Goal: Find specific page/section: Find specific page/section

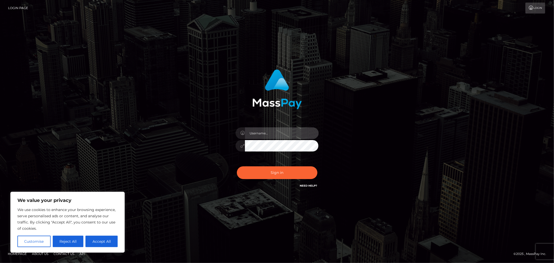
click at [272, 134] on input "text" at bounding box center [282, 133] width 74 height 12
type input "Allyssa"
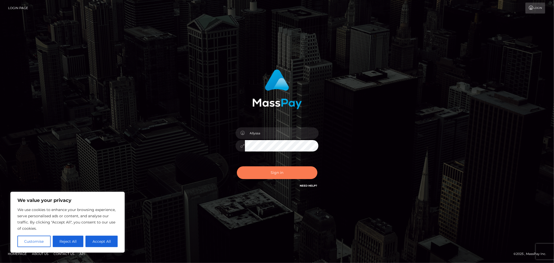
click at [260, 171] on button "Sign in" at bounding box center [277, 172] width 80 height 13
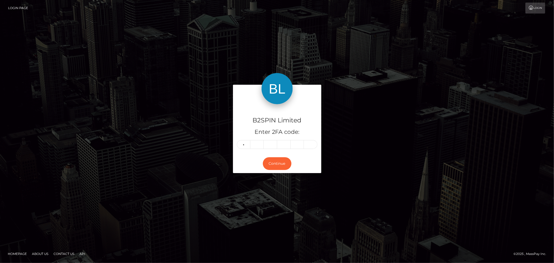
type input "8"
type input "9"
type input "3"
type input "1"
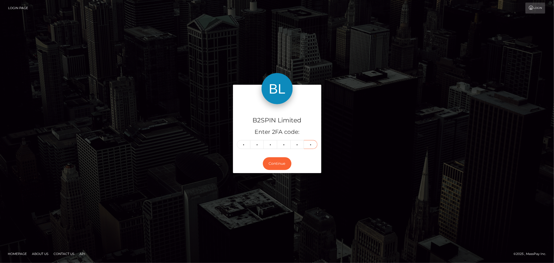
type input "0"
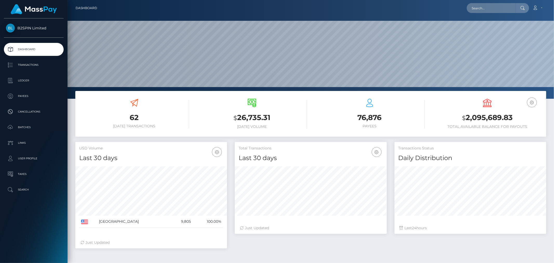
scroll to position [99, 486]
click at [503, 14] on nav "Dashboard Loading... Loading... Account Edit Profile" at bounding box center [311, 8] width 486 height 16
click at [505, 9] on input "text" at bounding box center [491, 8] width 49 height 10
paste input "3266647"
click at [494, 11] on input "3266647" at bounding box center [491, 8] width 49 height 10
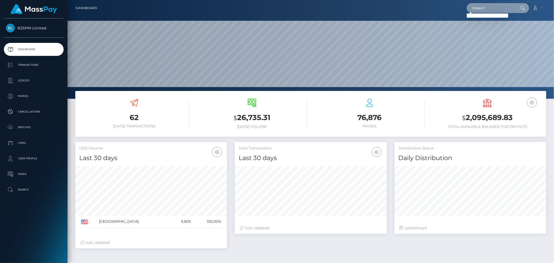
click at [494, 11] on input "3266647" at bounding box center [491, 8] width 49 height 10
paste input "1822722195"
type input "1822722195"
click at [491, 23] on link "NANCY MAO" at bounding box center [488, 27] width 42 height 10
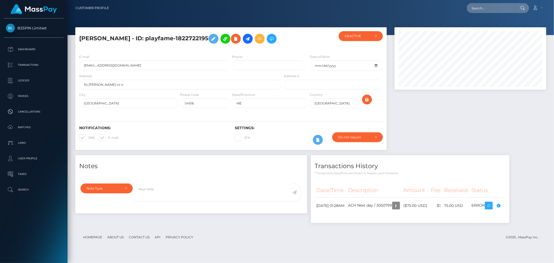
scroll to position [62, 152]
click at [480, 12] on input "text" at bounding box center [491, 8] width 49 height 10
paste input "c533028e-cc17-4631-b121-cacc3d1c74a6"
click at [490, 11] on input "c533028e-cc17-4631-b121-cacc3d1c74a6" at bounding box center [491, 8] width 49 height 10
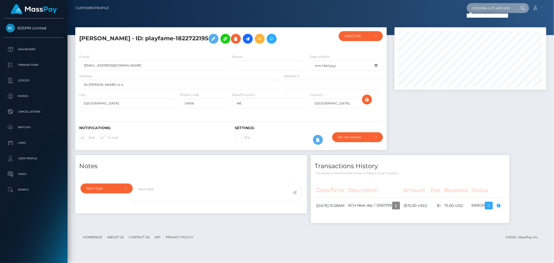
click at [490, 11] on input "c533028e-cc17-4631-b121-cacc3d1c74a6" at bounding box center [491, 8] width 49 height 10
paste input "nmao86@gmail.com"
type input "nmao86@gmail.com"
click at [491, 27] on link "[PERSON_NAME]" at bounding box center [488, 27] width 42 height 10
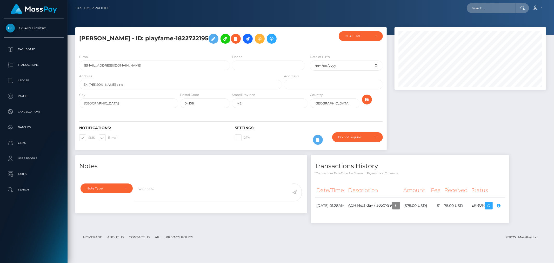
scroll to position [62, 152]
click at [491, 6] on input "text" at bounding box center [491, 8] width 49 height 10
paste input "nancy mao"
type input "nancy mao"
click at [491, 23] on link "NANCY MAO" at bounding box center [488, 27] width 42 height 10
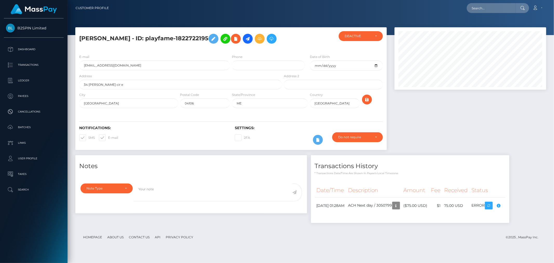
scroll to position [62, 152]
click at [493, 4] on input "text" at bounding box center [491, 8] width 49 height 10
paste input "3267046"
click at [489, 10] on input "3267046" at bounding box center [491, 8] width 49 height 10
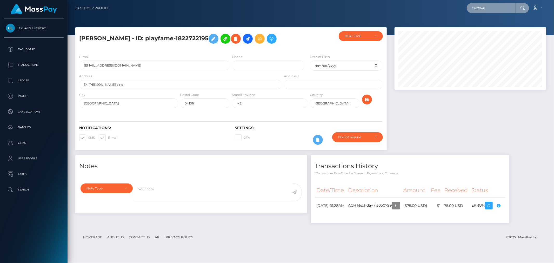
paste input "834779053"
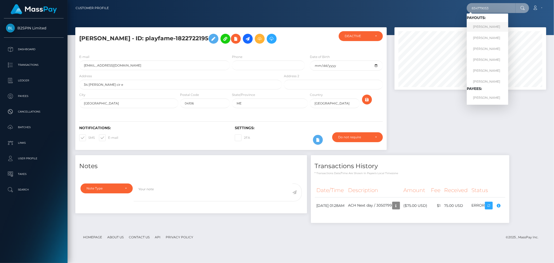
type input "834779053"
click at [485, 27] on link "[PERSON_NAME]" at bounding box center [488, 27] width 42 height 10
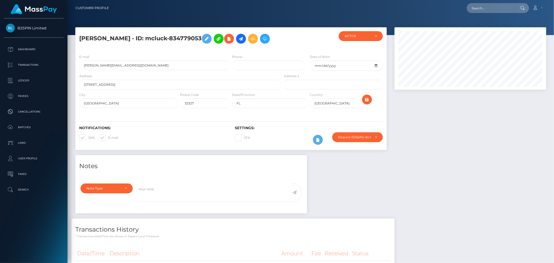
scroll to position [62, 152]
click at [434, 133] on div at bounding box center [470, 91] width 159 height 128
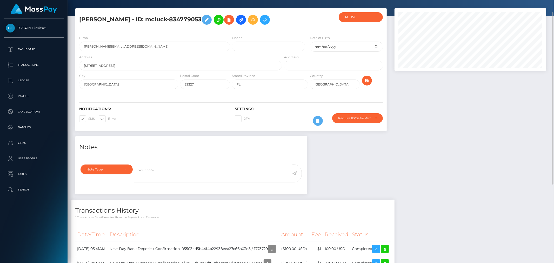
scroll to position [0, 0]
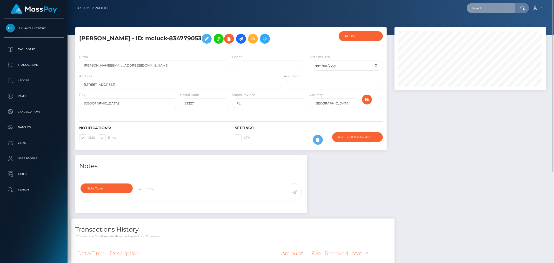
click at [489, 11] on input "text" at bounding box center [491, 8] width 49 height 10
paste input "834779053"
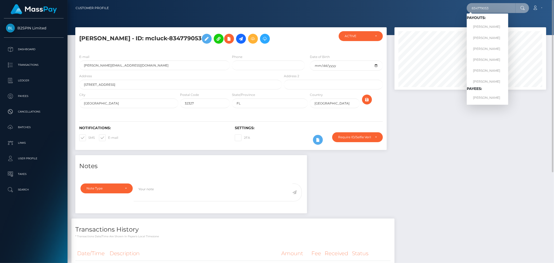
type input "834779053"
click at [492, 36] on link "[PERSON_NAME]" at bounding box center [488, 38] width 42 height 10
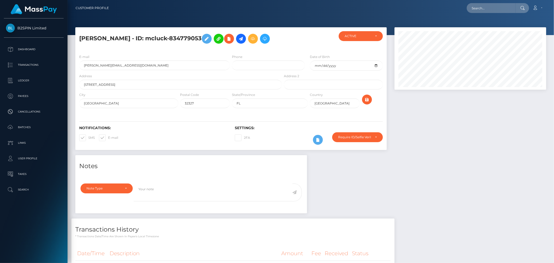
scroll to position [62, 152]
click at [460, 155] on div at bounding box center [470, 91] width 159 height 128
click at [501, 9] on input "text" at bounding box center [491, 8] width 49 height 10
paste input "834779053"
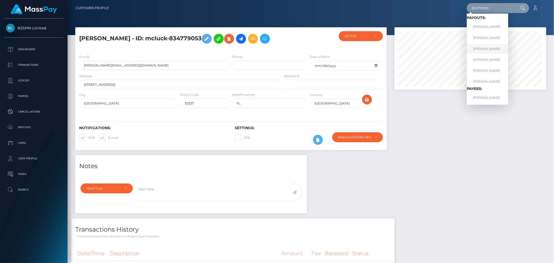
type input "834779053"
click at [491, 45] on link "[PERSON_NAME]" at bounding box center [488, 49] width 42 height 10
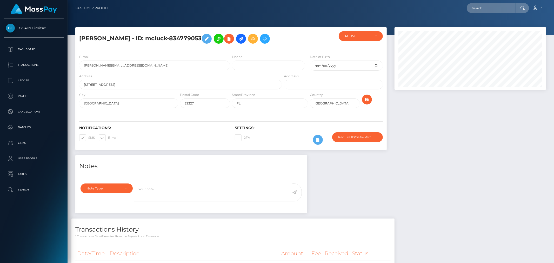
click at [468, 139] on div at bounding box center [470, 91] width 159 height 128
drag, startPoint x: 0, startPoint y: 0, endPoint x: 468, endPoint y: 139, distance: 488.6
click at [468, 139] on div at bounding box center [470, 91] width 159 height 128
click at [495, 155] on div at bounding box center [470, 91] width 159 height 128
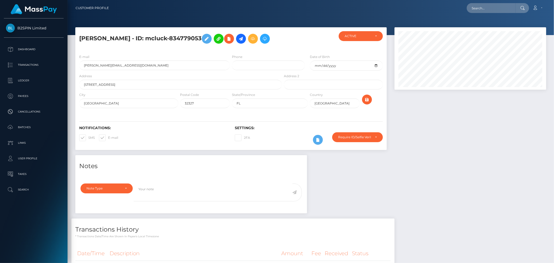
click at [490, 14] on nav "Customer Profile Loading... Loading... Account" at bounding box center [311, 8] width 486 height 16
click at [494, 8] on input "text" at bounding box center [491, 8] width 49 height 10
paste input "834779053"
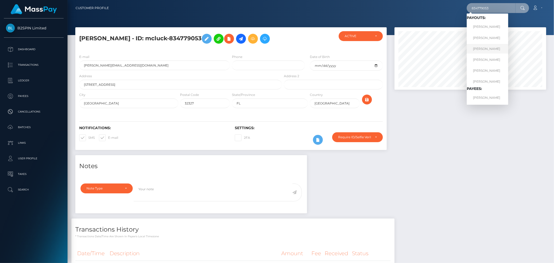
type input "834779053"
click at [491, 52] on link "[PERSON_NAME]" at bounding box center [488, 49] width 42 height 10
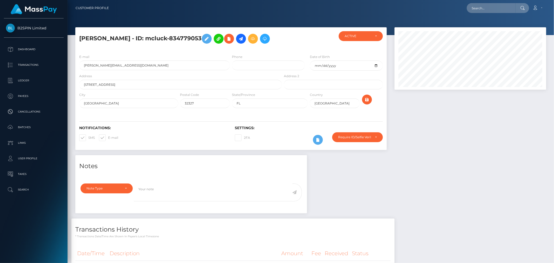
click at [487, 142] on div at bounding box center [470, 91] width 159 height 128
click at [265, 171] on h4 "Notes" at bounding box center [191, 166] width 224 height 9
click at [460, 155] on div at bounding box center [470, 91] width 159 height 128
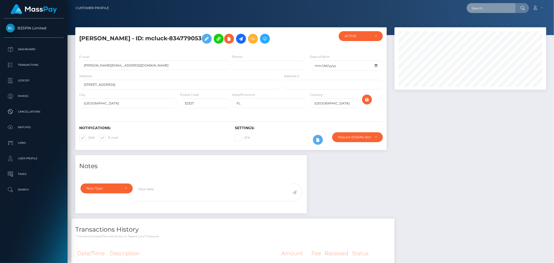
click at [508, 12] on input "text" at bounding box center [491, 8] width 49 height 10
paste input "834779053"
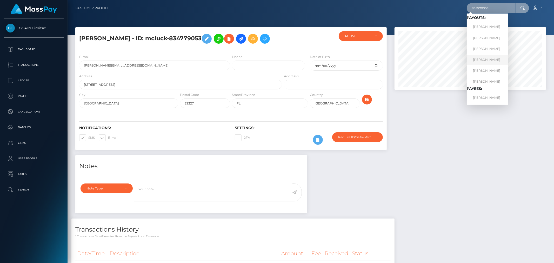
type input "834779053"
click at [496, 57] on link "[PERSON_NAME]" at bounding box center [488, 60] width 42 height 10
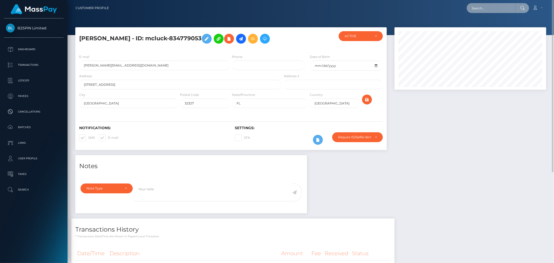
click at [480, 4] on input "text" at bounding box center [491, 8] width 49 height 10
paste input "834779053"
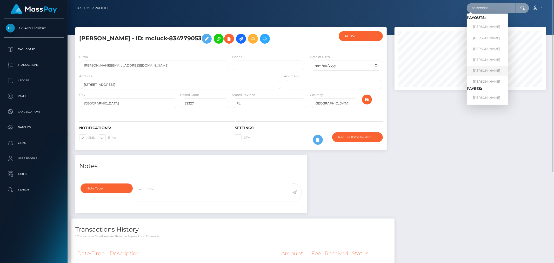
type input "834779053"
click at [488, 73] on link "[PERSON_NAME]" at bounding box center [488, 71] width 42 height 10
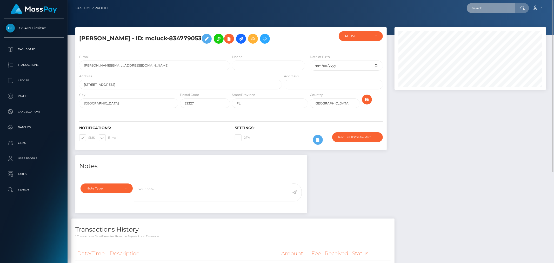
click at [488, 6] on input "text" at bounding box center [491, 8] width 49 height 10
paste input "834779053"
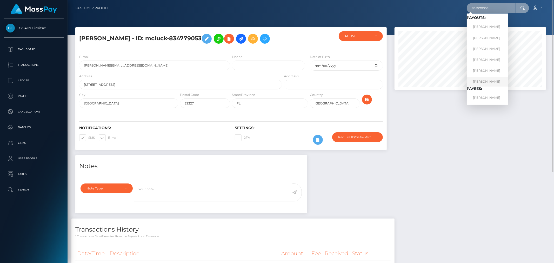
type input "834779053"
click at [482, 83] on link "[PERSON_NAME]" at bounding box center [488, 82] width 42 height 10
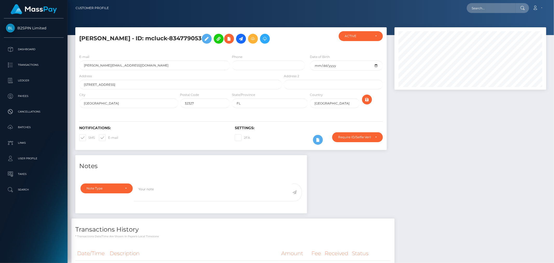
scroll to position [62, 152]
click at [424, 11] on div "Loading... Loading... Account Edit Profile Logout" at bounding box center [329, 8] width 433 height 11
click at [481, 7] on input "text" at bounding box center [491, 8] width 49 height 10
click at [452, 144] on div at bounding box center [470, 91] width 159 height 128
click at [503, 12] on input "text" at bounding box center [491, 8] width 49 height 10
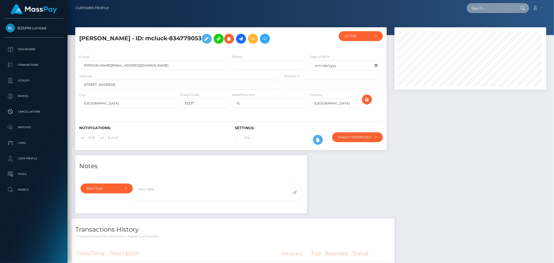
paste input "834779053"
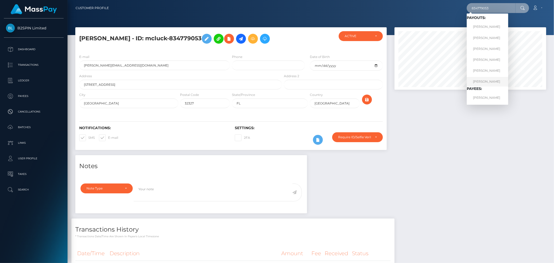
type input "834779053"
click at [492, 80] on link "[PERSON_NAME]" at bounding box center [488, 82] width 42 height 10
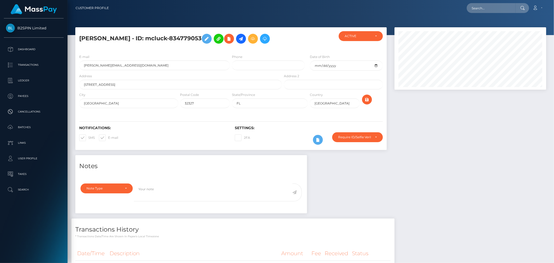
scroll to position [62, 152]
click at [486, 7] on input "text" at bounding box center [491, 8] width 49 height 10
paste input "834779053"
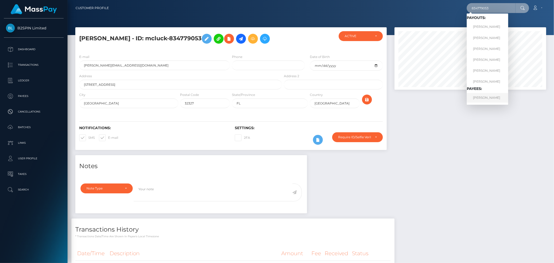
type input "834779053"
drag, startPoint x: 486, startPoint y: 97, endPoint x: 477, endPoint y: 103, distance: 10.7
click at [486, 97] on link "[PERSON_NAME]" at bounding box center [488, 98] width 42 height 10
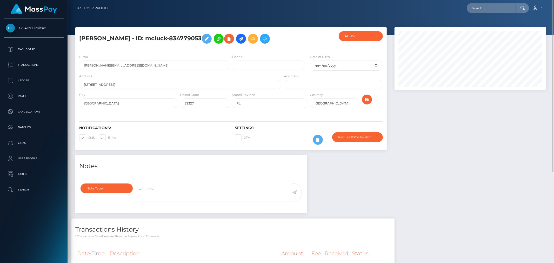
click at [463, 155] on div at bounding box center [470, 91] width 159 height 128
click at [510, 6] on input "text" at bounding box center [491, 8] width 49 height 10
paste input "allen.sharon65@gmail.com"
type input "allen.sharon65@gmail.com"
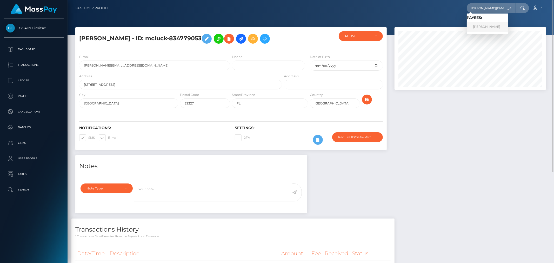
click at [488, 28] on link "SHARON ELIZABETH SMITH" at bounding box center [488, 27] width 42 height 10
click at [480, 11] on input "text" at bounding box center [491, 8] width 49 height 10
paste input "[PERSON_NAME]"
type input "sharon elizabeth smith"
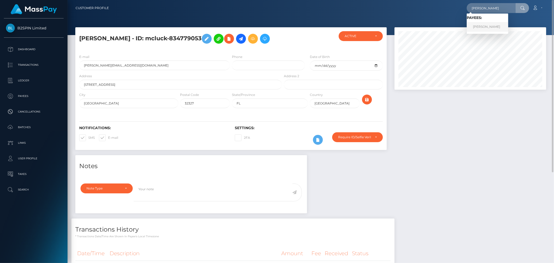
click at [485, 25] on link "SHARON ELIZABETH SMITH" at bounding box center [488, 27] width 42 height 10
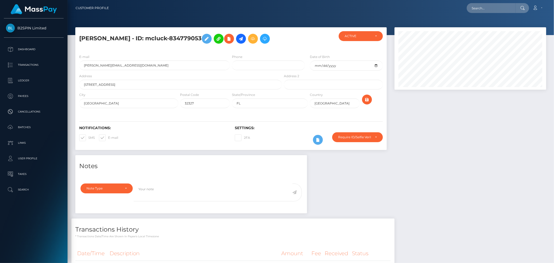
scroll to position [62, 152]
click at [490, 155] on div at bounding box center [470, 91] width 159 height 128
click at [450, 177] on div "Notes Note Type Compliance Clear Compliance General Note Type" at bounding box center [310, 258] width 479 height 206
click at [502, 9] on input "text" at bounding box center [491, 8] width 49 height 10
paste input "sharon elizabeth smith"
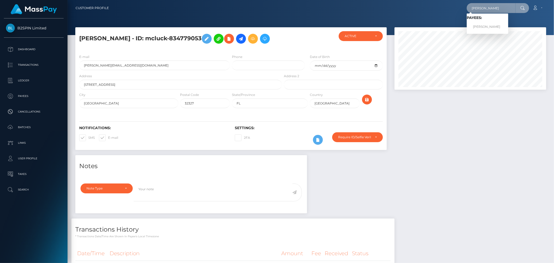
type input "sharon elizabeth smith"
click at [441, 134] on div at bounding box center [470, 91] width 159 height 128
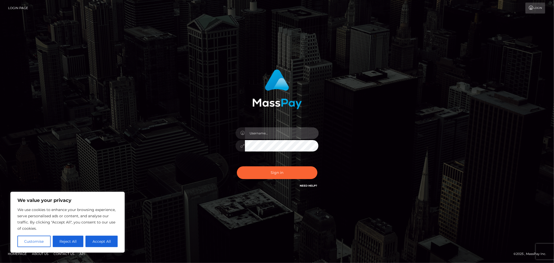
click at [281, 136] on input "text" at bounding box center [282, 133] width 74 height 12
type input "Allyssa"
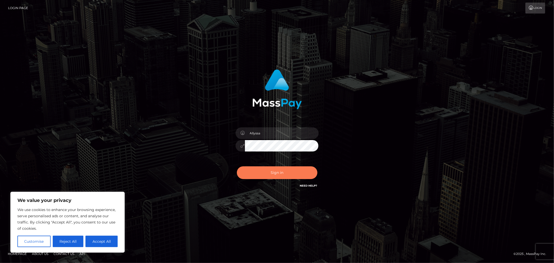
click at [246, 173] on button "Sign in" at bounding box center [277, 172] width 80 height 13
drag, startPoint x: 181, startPoint y: 167, endPoint x: 212, endPoint y: 168, distance: 30.9
click at [181, 167] on div "Allyssa Sign in" at bounding box center [277, 131] width 296 height 132
click at [263, 167] on button "Sign in" at bounding box center [277, 172] width 80 height 13
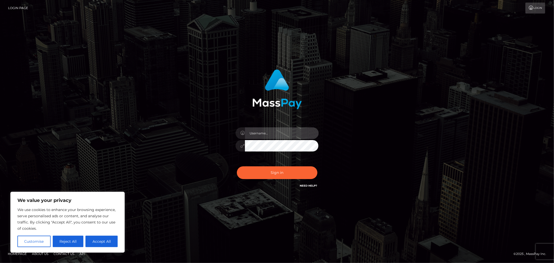
click at [268, 138] on input "text" at bounding box center [282, 133] width 74 height 12
type input "Allyssa"
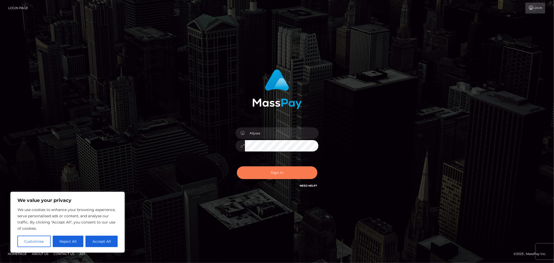
click at [287, 172] on button "Sign in" at bounding box center [277, 172] width 80 height 13
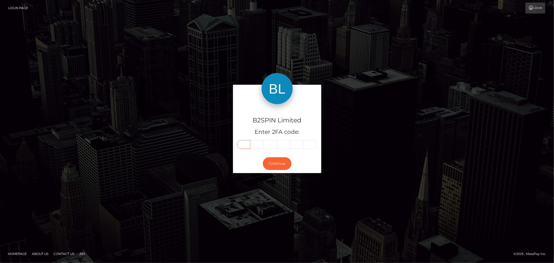
click at [243, 145] on input "text" at bounding box center [244, 144] width 14 height 9
type input "3"
type input "0"
type input "5"
type input "9"
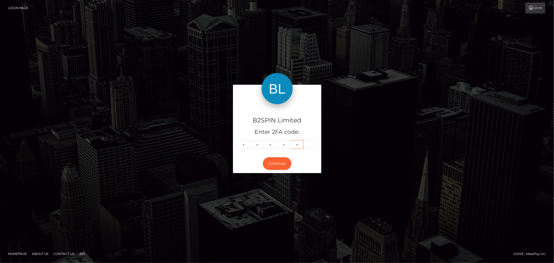
type input "5"
type input "7"
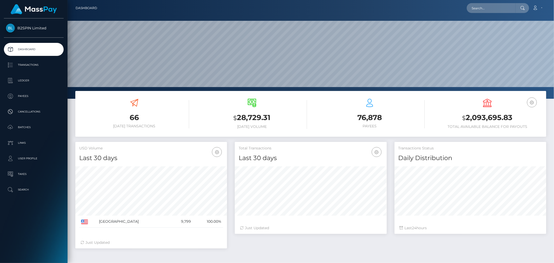
scroll to position [92, 152]
click at [488, 10] on input "text" at bounding box center [491, 8] width 49 height 10
paste input "3250673"
click at [467, 15] on div "Loading... Loading..." at bounding box center [488, 20] width 42 height 13
click at [490, 9] on input "3250673" at bounding box center [491, 8] width 49 height 10
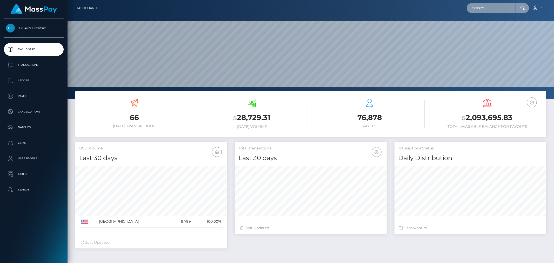
click at [490, 9] on input "3250673" at bounding box center [491, 8] width 49 height 10
paste input "458c6a4b-a12d-4ab9-be1c-03349a921526"
click at [497, 10] on input "458c6a4b-a12d-4ab9-be1c-03349a921526" at bounding box center [491, 8] width 49 height 10
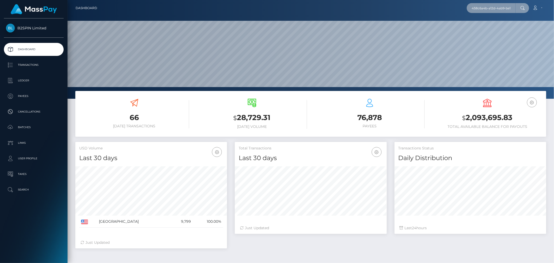
click at [497, 10] on input "458c6a4b-a12d-4ab9-be1c-03349a921526" at bounding box center [491, 8] width 49 height 10
paste input "18348576"
type input "1834857626"
click at [495, 23] on link "[PERSON_NAME]" at bounding box center [488, 27] width 42 height 10
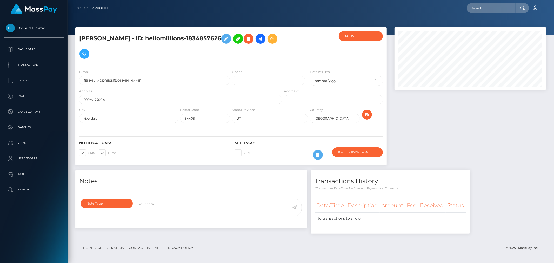
scroll to position [62, 152]
click at [511, 8] on input "text" at bounding box center [491, 8] width 49 height 10
paste input "[EMAIL_ADDRESS][DOMAIN_NAME]"
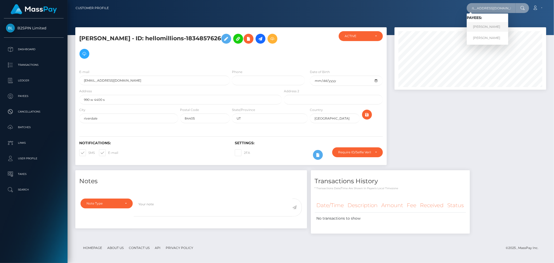
type input "[EMAIL_ADDRESS][DOMAIN_NAME]"
click at [494, 29] on link "[PERSON_NAME]" at bounding box center [488, 27] width 42 height 10
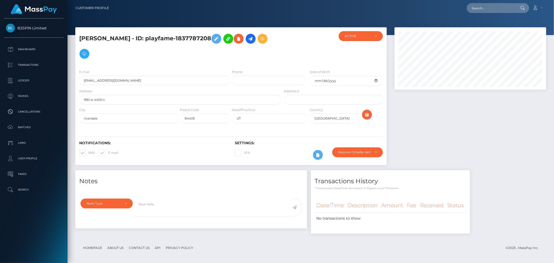
scroll to position [62, 152]
click at [503, 7] on input "text" at bounding box center [491, 8] width 49 height 10
paste input "[EMAIL_ADDRESS][DOMAIN_NAME]"
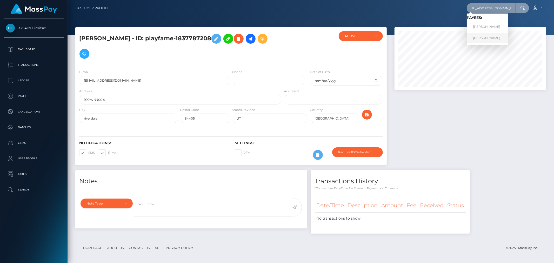
type input "[EMAIL_ADDRESS][DOMAIN_NAME]"
click at [489, 37] on link "[PERSON_NAME]" at bounding box center [488, 38] width 42 height 10
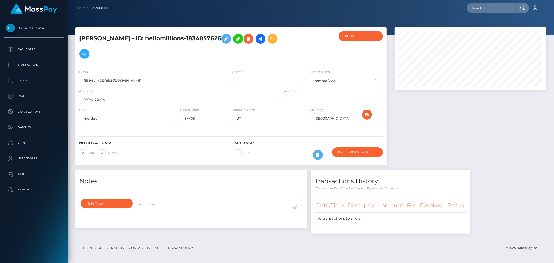
scroll to position [62, 152]
click at [489, 9] on input "text" at bounding box center [491, 8] width 49 height 10
paste input "matthew j taylor"
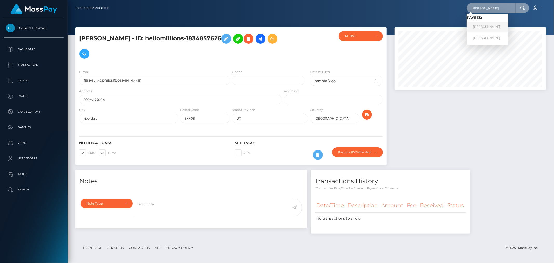
type input "matthew j taylor"
click at [490, 25] on link "MATTHEW J TAYLOR" at bounding box center [488, 27] width 42 height 10
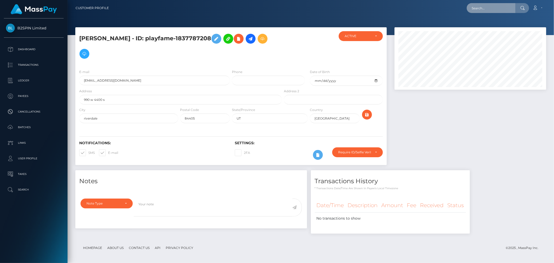
drag, startPoint x: 0, startPoint y: 0, endPoint x: 493, endPoint y: 9, distance: 492.9
click at [493, 9] on input "text" at bounding box center [491, 8] width 49 height 10
paste input "[PERSON_NAME]"
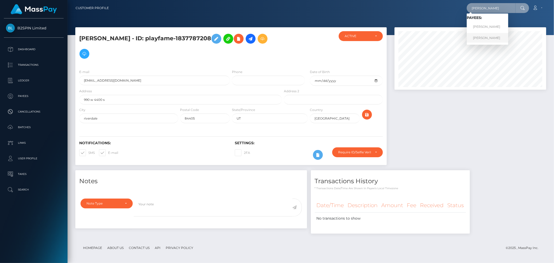
type input "[PERSON_NAME]"
click at [490, 37] on link "[PERSON_NAME]" at bounding box center [488, 38] width 42 height 10
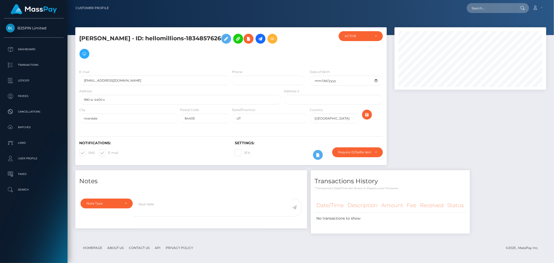
scroll to position [62, 152]
click at [497, 7] on input "text" at bounding box center [491, 8] width 49 height 10
paste input "3250666"
type input "3250666"
click at [489, 25] on link "[PERSON_NAME]" at bounding box center [488, 27] width 42 height 10
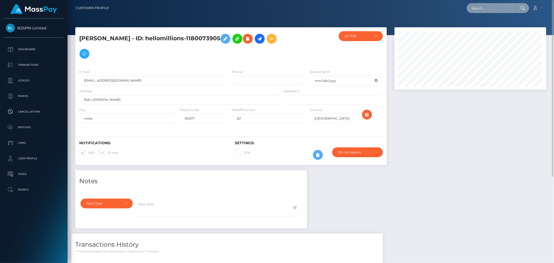
click at [491, 11] on input "text" at bounding box center [491, 8] width 49 height 10
paste input "1180073905"
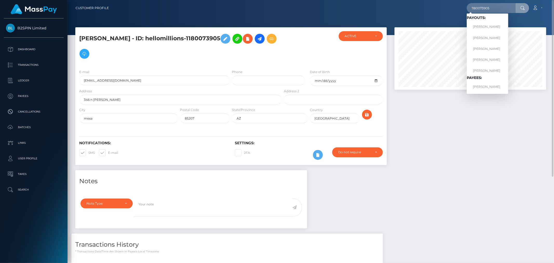
click at [429, 160] on div at bounding box center [470, 98] width 159 height 143
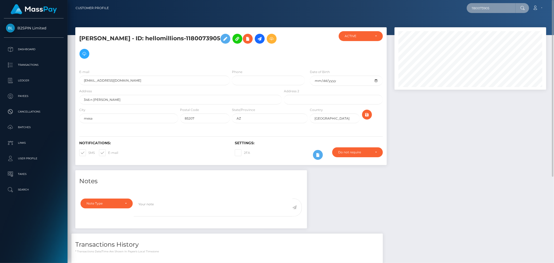
click at [488, 6] on input "1180073905" at bounding box center [491, 8] width 49 height 10
paste input "3251163"
type input "3251163"
click at [489, 26] on link "MARTHA ESCALERA" at bounding box center [488, 27] width 42 height 10
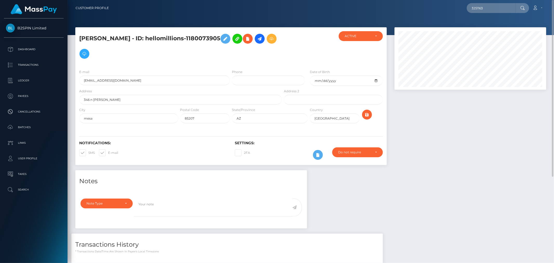
scroll to position [48, 0]
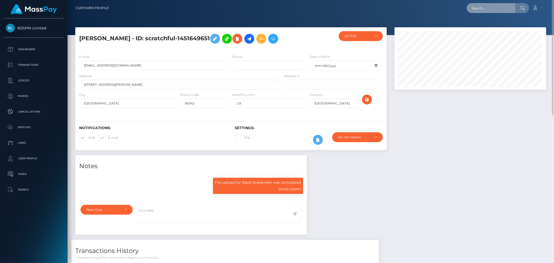
click at [489, 12] on input "text" at bounding box center [491, 8] width 49 height 10
paste input "1407456282"
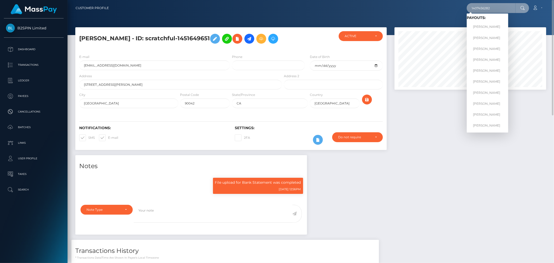
type input "1407456282"
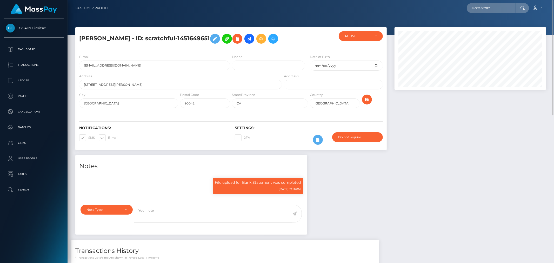
scroll to position [62, 152]
click at [186, 46] on h5 "[PERSON_NAME] - ID: scratchful-1451649651" at bounding box center [179, 38] width 200 height 15
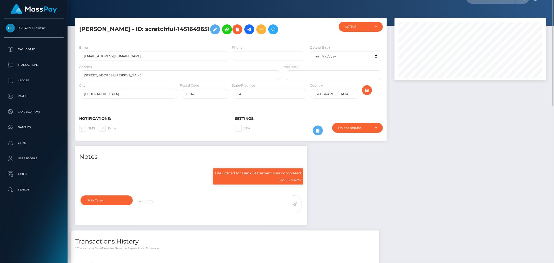
scroll to position [0, 0]
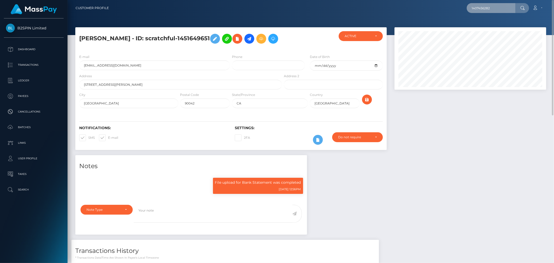
click at [496, 5] on input "1407456282" at bounding box center [491, 8] width 49 height 10
